Goal: Information Seeking & Learning: Check status

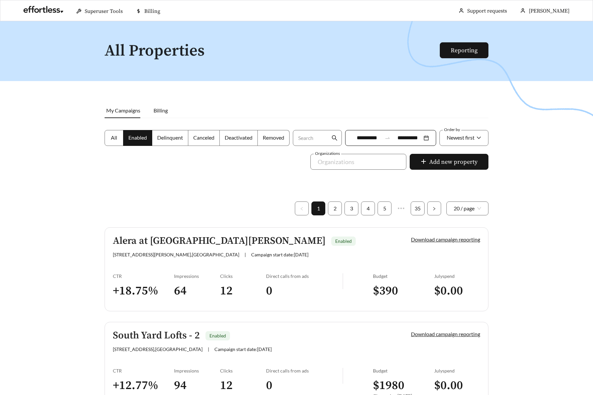
click at [171, 236] on h5 "Alera at [GEOGRAPHIC_DATA][PERSON_NAME]" at bounding box center [219, 241] width 213 height 11
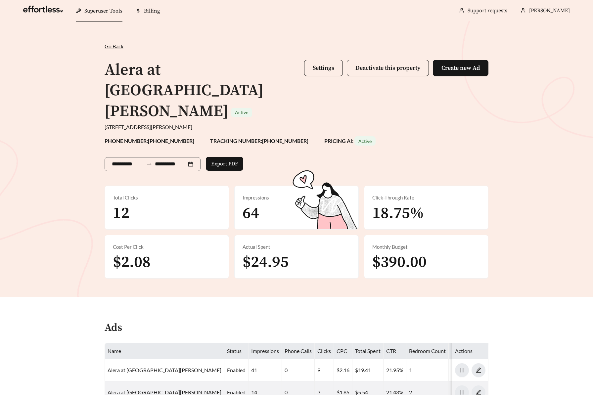
click at [118, 8] on span "Superuser Tools" at bounding box center [103, 11] width 38 height 7
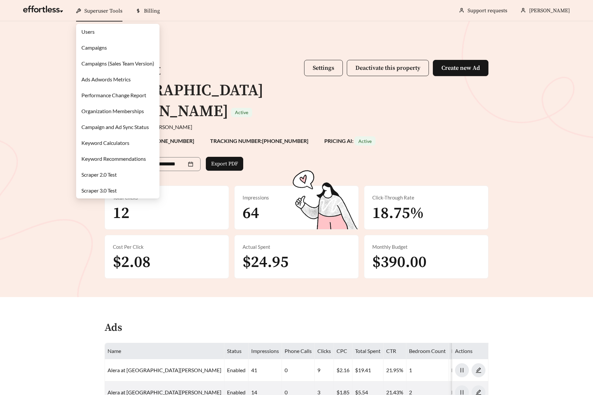
click at [111, 145] on link "Keyword Calculators" at bounding box center [105, 143] width 48 height 6
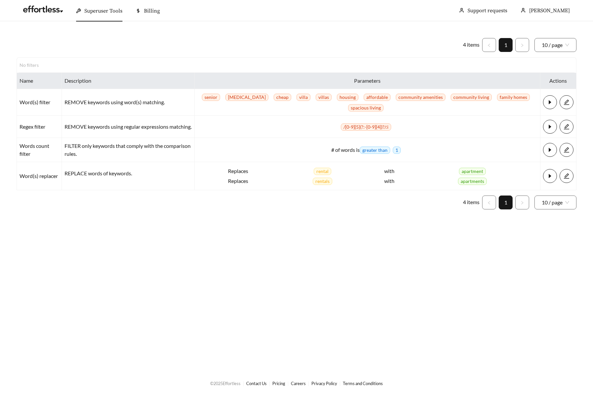
click at [328, 43] on ul "4 items 1 10 / page" at bounding box center [297, 45] width 560 height 14
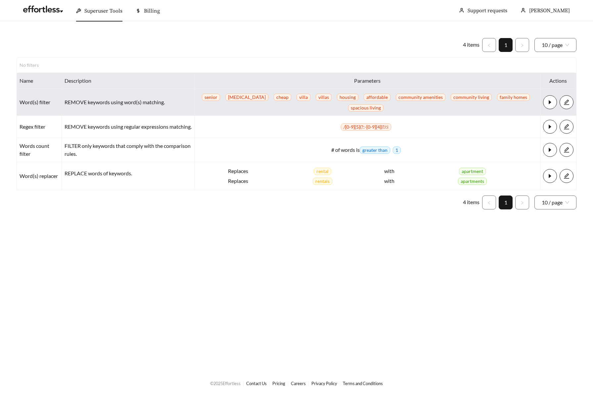
click at [136, 98] on div "REMOVE keywords using word(s) matching." at bounding box center [128, 102] width 127 height 8
click at [570, 101] on span "edit" at bounding box center [566, 102] width 13 height 6
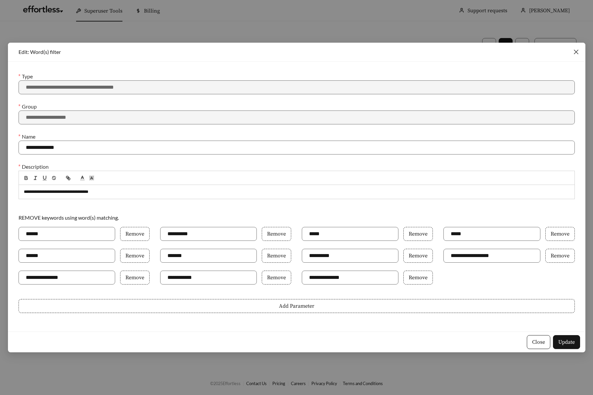
click at [576, 53] on icon "close" at bounding box center [576, 52] width 5 height 5
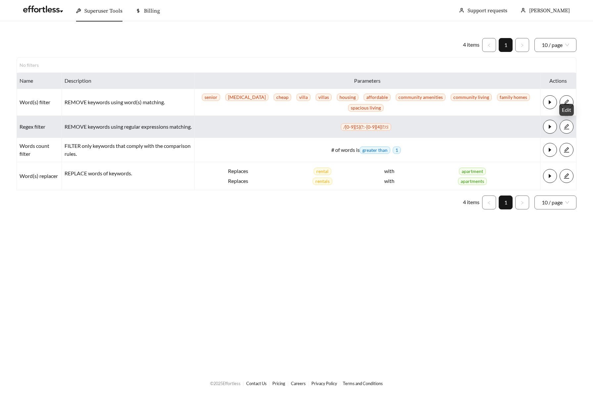
click at [569, 126] on icon "edit" at bounding box center [566, 127] width 6 height 6
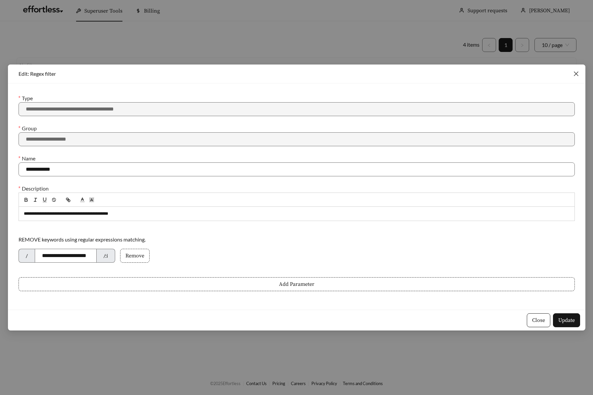
click at [577, 76] on icon "close" at bounding box center [576, 74] width 6 height 6
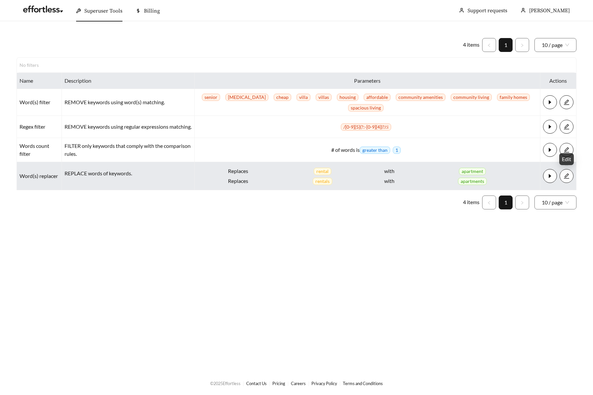
click at [566, 177] on icon "edit" at bounding box center [566, 176] width 6 height 6
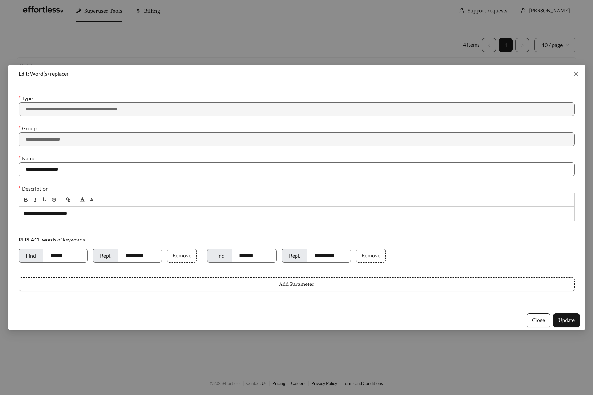
click at [574, 75] on icon "close" at bounding box center [576, 74] width 6 height 6
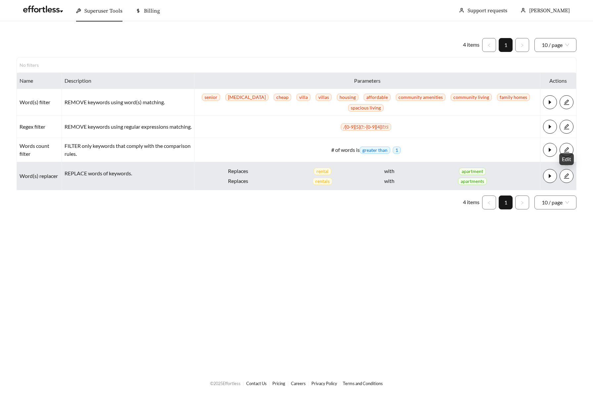
click at [569, 172] on button "button" at bounding box center [566, 176] width 14 height 14
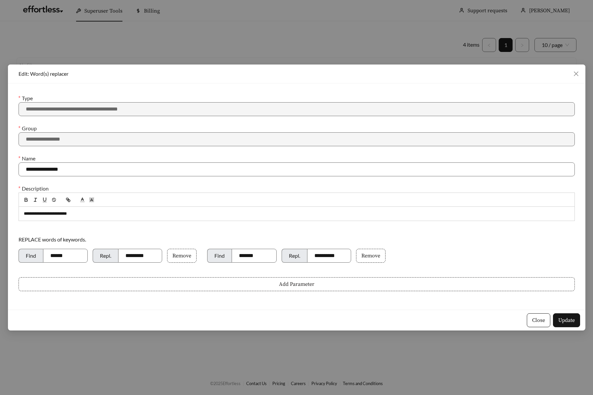
click at [291, 279] on button "Add Parameter" at bounding box center [297, 284] width 556 height 14
click at [288, 283] on span "Add Parameter" at bounding box center [296, 284] width 35 height 8
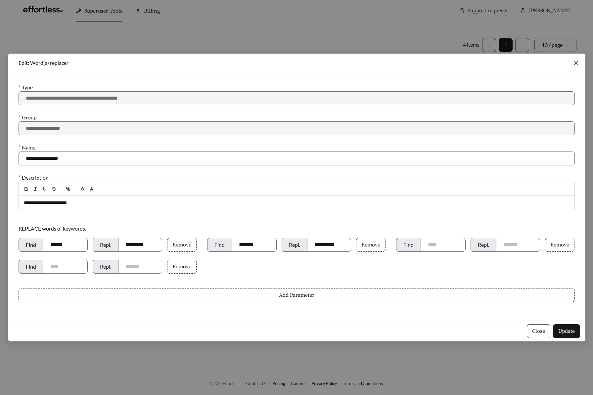
click at [575, 63] on icon "close" at bounding box center [576, 63] width 5 height 5
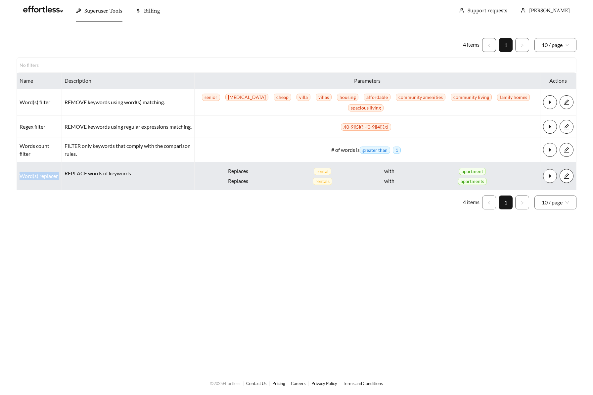
drag, startPoint x: 19, startPoint y: 177, endPoint x: 63, endPoint y: 177, distance: 44.0
click at [63, 177] on tr "Word(s) replacer REPLACE words of keywords. Replaces rental with apartment Repl…" at bounding box center [296, 176] width 559 height 28
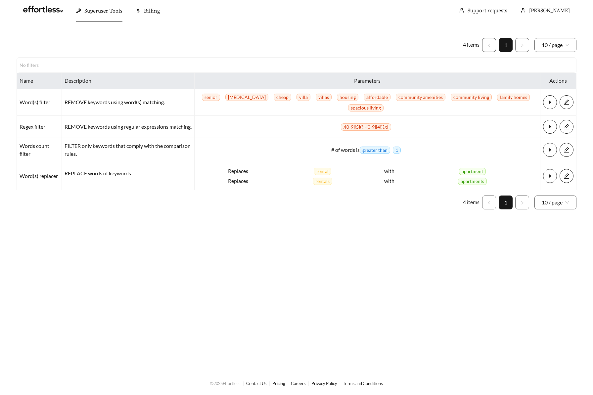
click at [306, 229] on main "4 items 1 10 / page No filters Name Description Parameters Actions Word(s) filt…" at bounding box center [296, 196] width 593 height 350
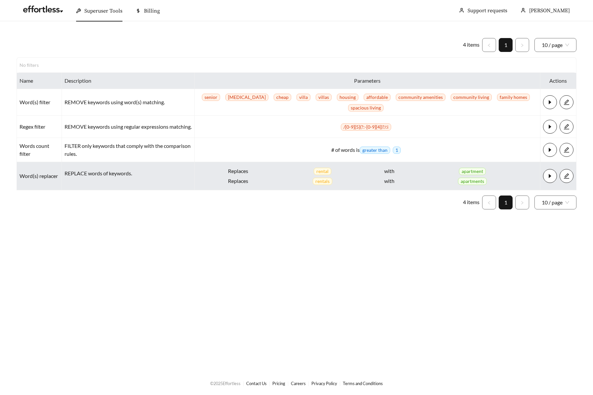
click at [37, 176] on td "Word(s) replacer" at bounding box center [39, 176] width 45 height 28
click at [95, 173] on p "REPLACE words of keywords." at bounding box center [128, 173] width 127 height 8
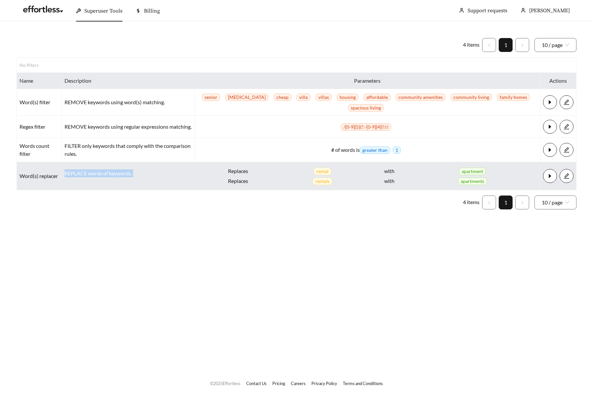
click at [95, 173] on p "REPLACE words of keywords." at bounding box center [128, 173] width 127 height 8
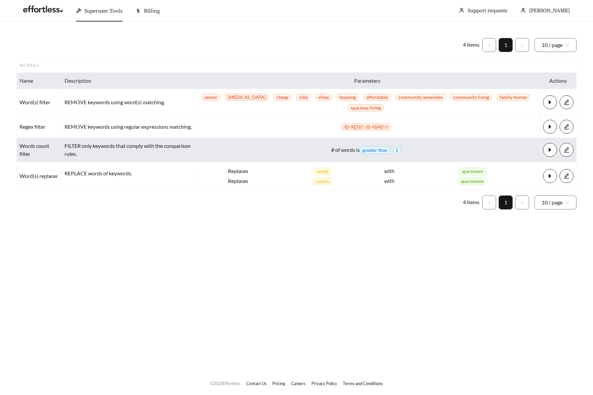
click at [123, 148] on div "FILTER only keywords that comply with the comparison rules." at bounding box center [128, 150] width 127 height 16
click at [133, 145] on div "FILTER only keywords that comply with the comparison rules." at bounding box center [128, 150] width 127 height 16
click at [125, 145] on div "FILTER only keywords that comply with the comparison rules." at bounding box center [128, 150] width 127 height 16
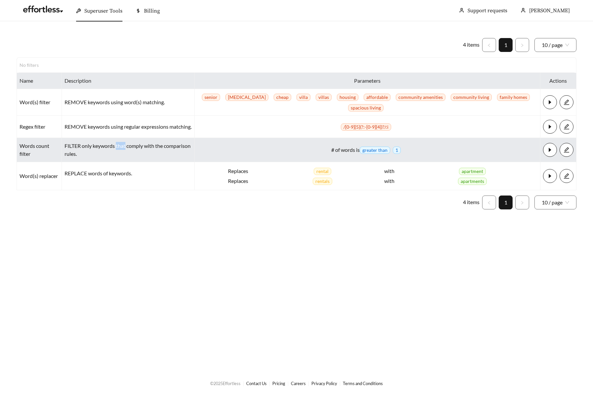
click at [125, 145] on div "FILTER only keywords that comply with the comparison rules." at bounding box center [128, 150] width 127 height 16
click at [128, 147] on div "FILTER only keywords that comply with the comparison rules." at bounding box center [128, 150] width 127 height 16
click at [565, 153] on button "button" at bounding box center [566, 150] width 14 height 14
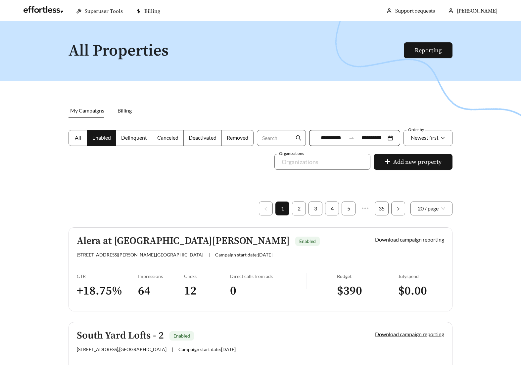
click at [140, 137] on span "Delinquent" at bounding box center [134, 137] width 26 height 6
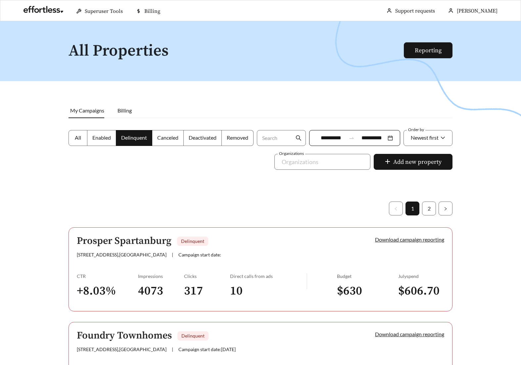
click at [72, 141] on label "All" at bounding box center [77, 138] width 19 height 16
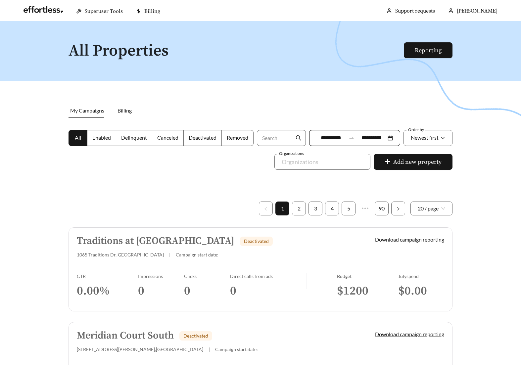
click at [363, 139] on input "**********" at bounding box center [371, 138] width 29 height 8
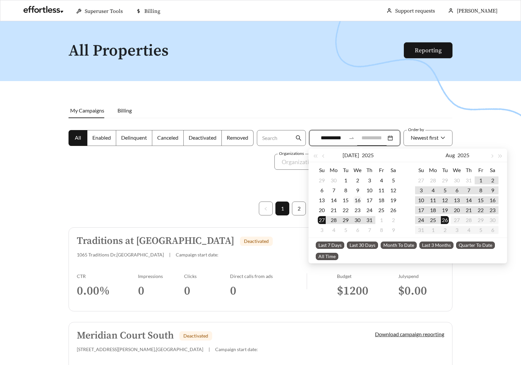
type input "**********"
click at [356, 200] on div "16" at bounding box center [357, 200] width 8 height 8
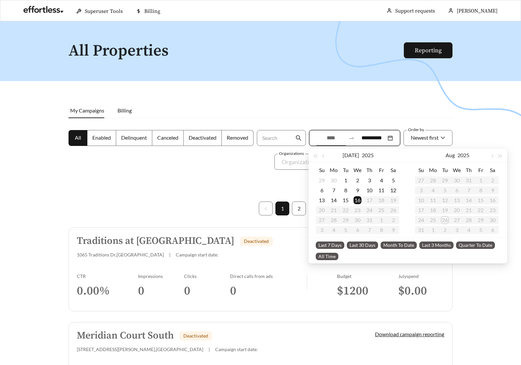
type input "**********"
click at [389, 186] on td "12" at bounding box center [393, 190] width 12 height 10
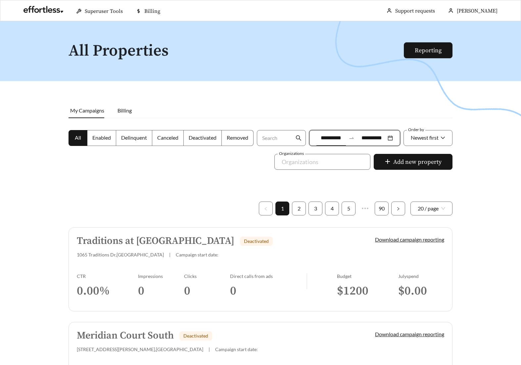
click at [374, 136] on input "**********" at bounding box center [371, 138] width 29 height 8
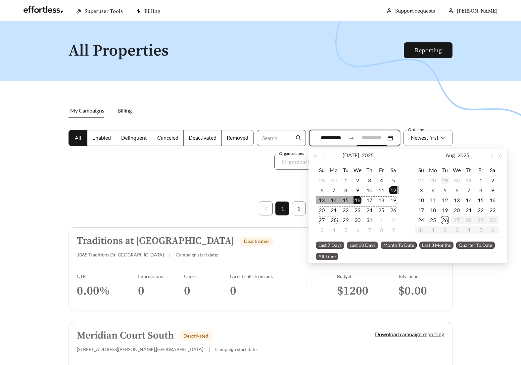
type input "**********"
click at [440, 184] on td "29" at bounding box center [445, 180] width 12 height 10
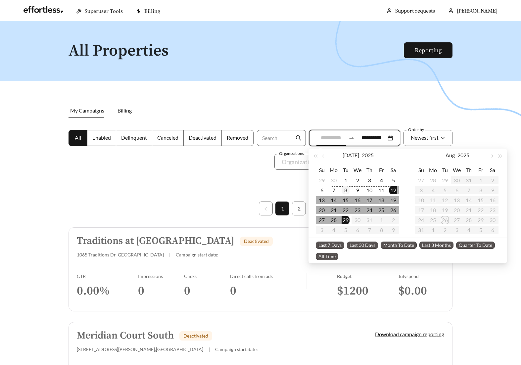
type input "**********"
click at [343, 191] on div "8" at bounding box center [345, 190] width 8 height 8
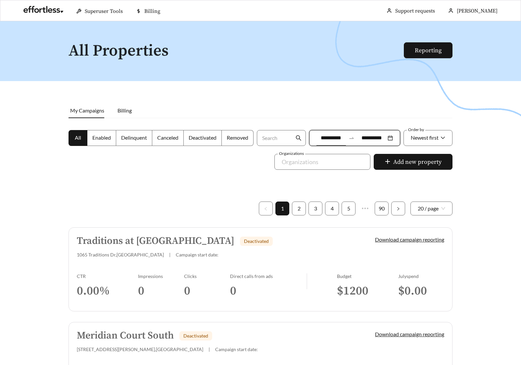
click at [364, 149] on div "**********" at bounding box center [354, 142] width 94 height 24
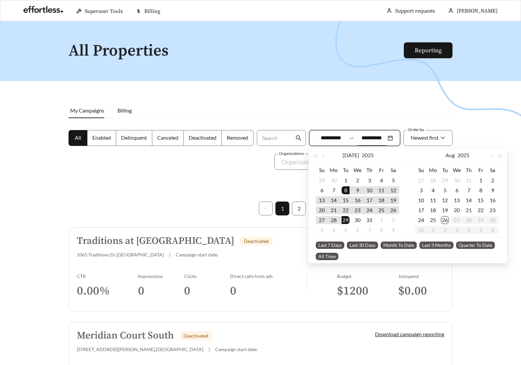
click at [363, 139] on input "**********" at bounding box center [371, 138] width 29 height 8
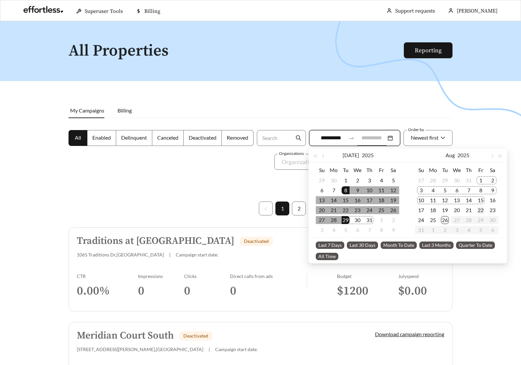
type input "**********"
click at [442, 211] on td "22" at bounding box center [480, 210] width 12 height 10
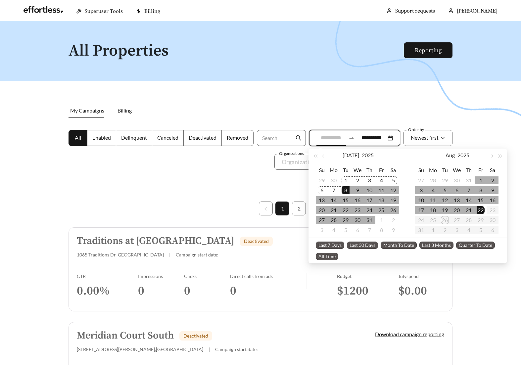
type input "**********"
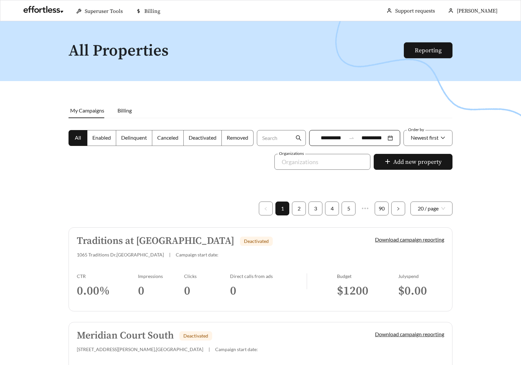
click at [213, 175] on div at bounding box center [260, 203] width 521 height 365
click at [313, 207] on link "3" at bounding box center [315, 208] width 13 height 13
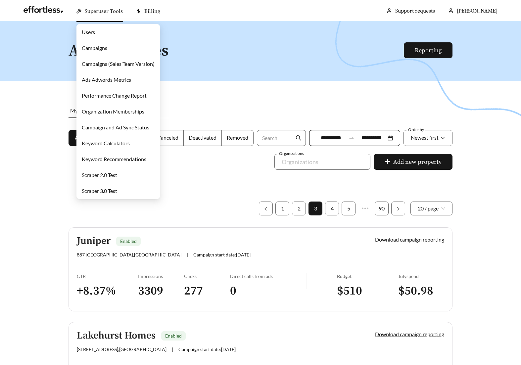
click at [94, 45] on link "Campaigns" at bounding box center [94, 48] width 25 height 6
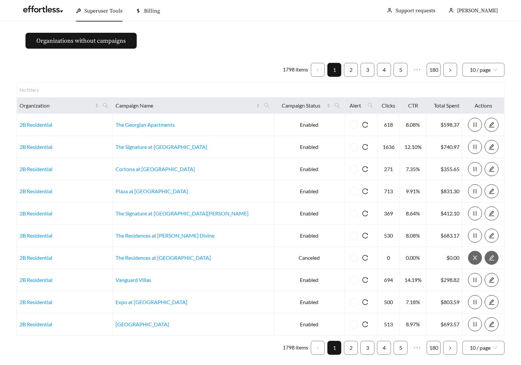
click at [380, 107] on th "Clicks" at bounding box center [388, 106] width 22 height 16
click at [367, 107] on icon "search" at bounding box center [370, 106] width 6 height 6
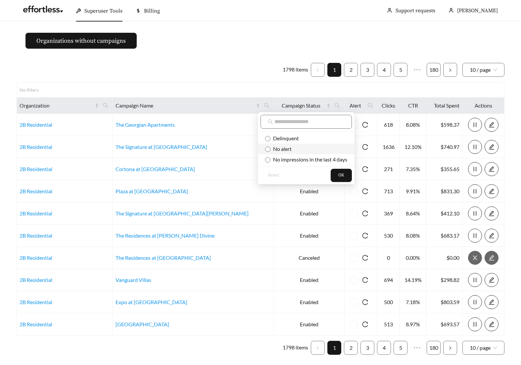
click at [287, 146] on span "No alert" at bounding box center [280, 149] width 21 height 6
click at [293, 139] on span "Delinquent" at bounding box center [284, 138] width 28 height 6
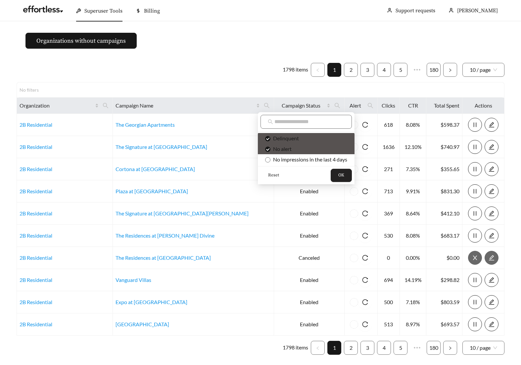
click at [346, 169] on button "OK" at bounding box center [340, 175] width 21 height 13
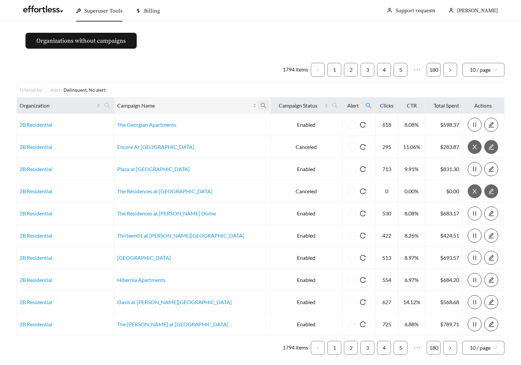
click at [260, 104] on icon "search" at bounding box center [263, 106] width 6 height 6
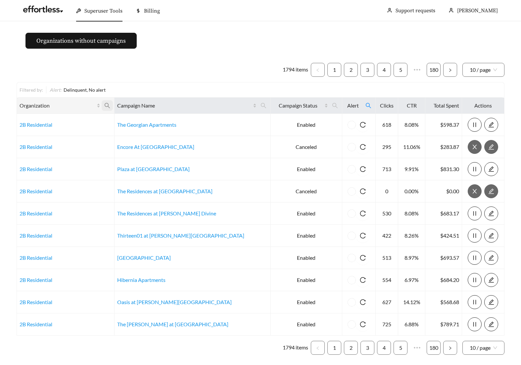
click at [110, 105] on icon "search" at bounding box center [107, 106] width 6 height 6
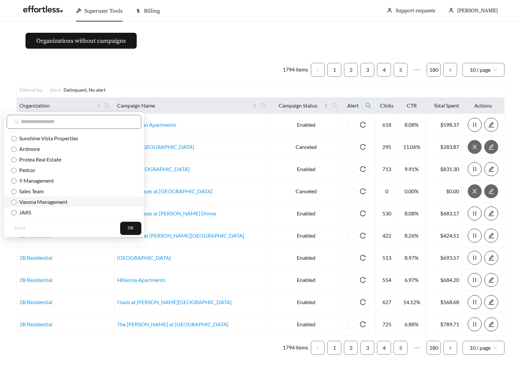
click at [32, 199] on span "Vasona Management" at bounding box center [42, 201] width 51 height 6
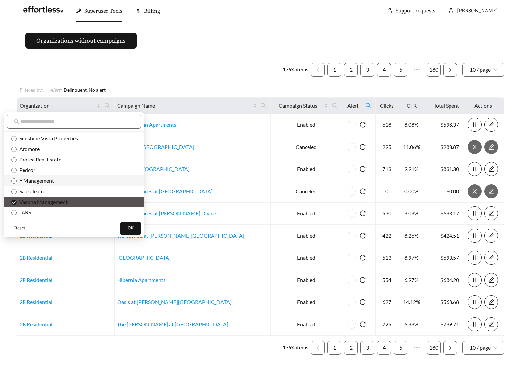
click at [31, 184] on li "Y Management" at bounding box center [74, 180] width 140 height 11
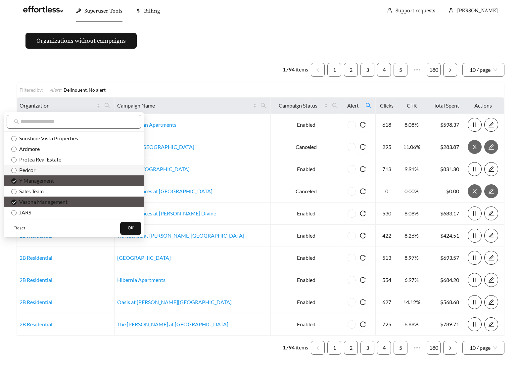
click at [33, 173] on span "Pedcor" at bounding box center [73, 169] width 125 height 7
click at [128, 227] on span "OK" at bounding box center [131, 228] width 6 height 7
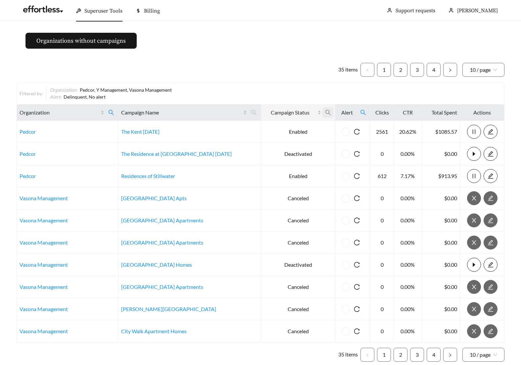
click at [325, 112] on icon "search" at bounding box center [328, 112] width 6 height 6
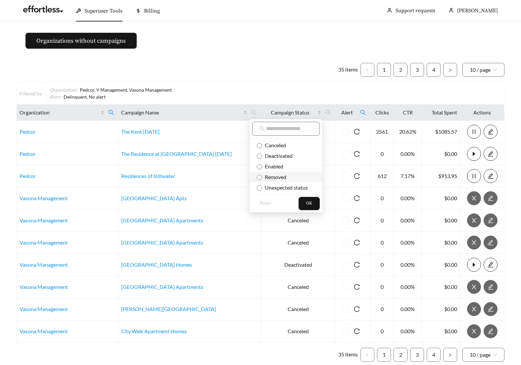
click at [263, 175] on span "Removed" at bounding box center [274, 177] width 24 height 6
click at [306, 201] on span "OK" at bounding box center [309, 203] width 6 height 7
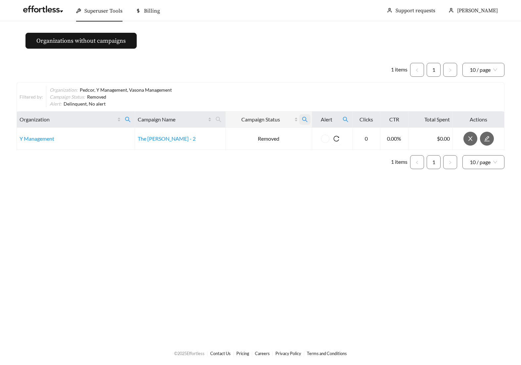
click at [304, 117] on icon "search" at bounding box center [305, 119] width 6 height 6
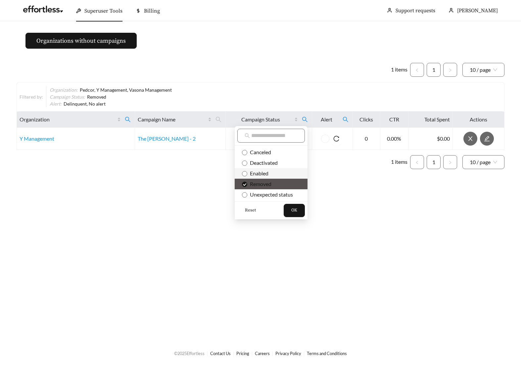
click at [256, 169] on li "Enabled" at bounding box center [271, 173] width 73 height 11
click at [296, 213] on span "OK" at bounding box center [294, 210] width 6 height 7
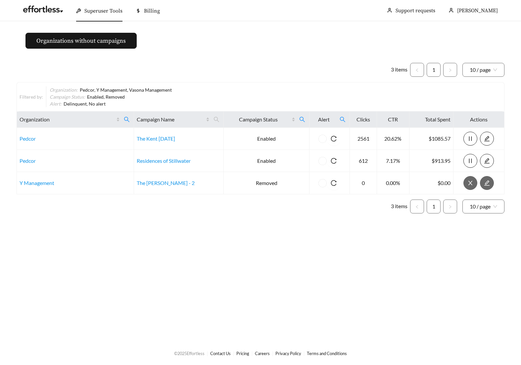
click at [190, 84] on div "Filtered by: Organization : Pedcor, Y Management, Vasona Management Campaign St…" at bounding box center [261, 96] width 488 height 29
